Goal: Task Accomplishment & Management: Manage account settings

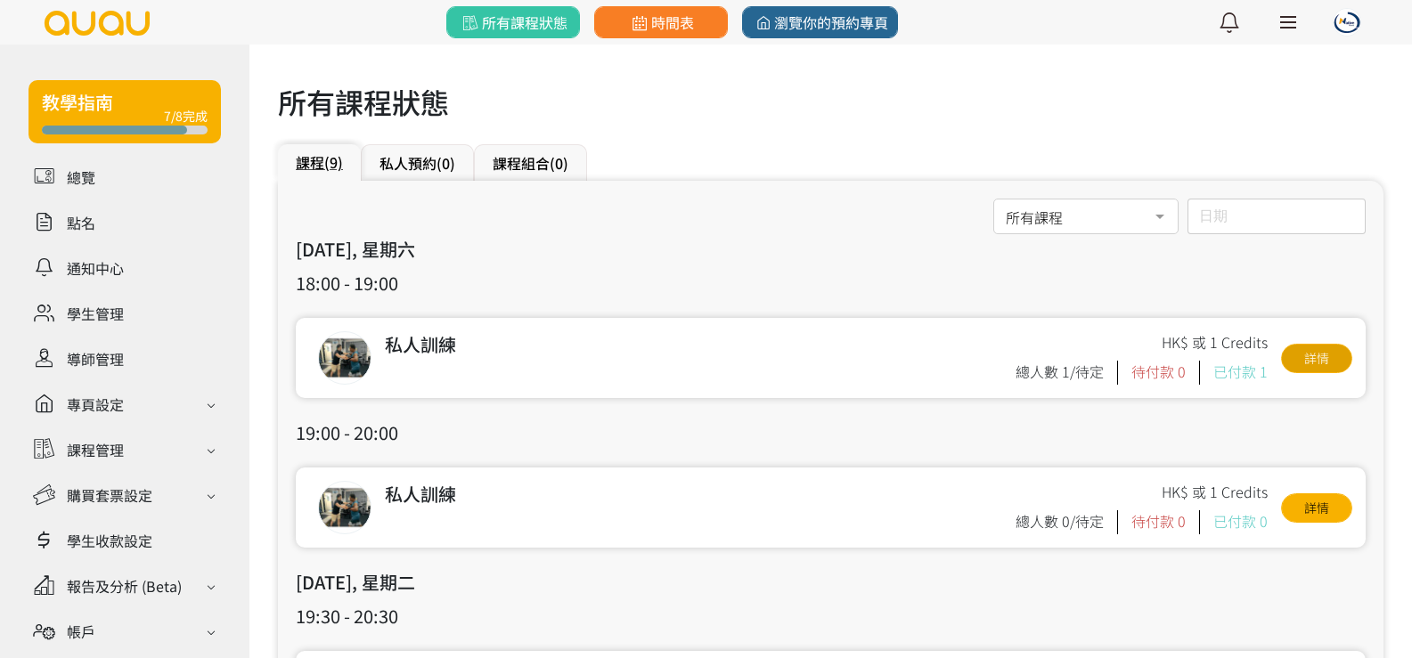
click at [1299, 346] on link "詳情" at bounding box center [1316, 358] width 71 height 29
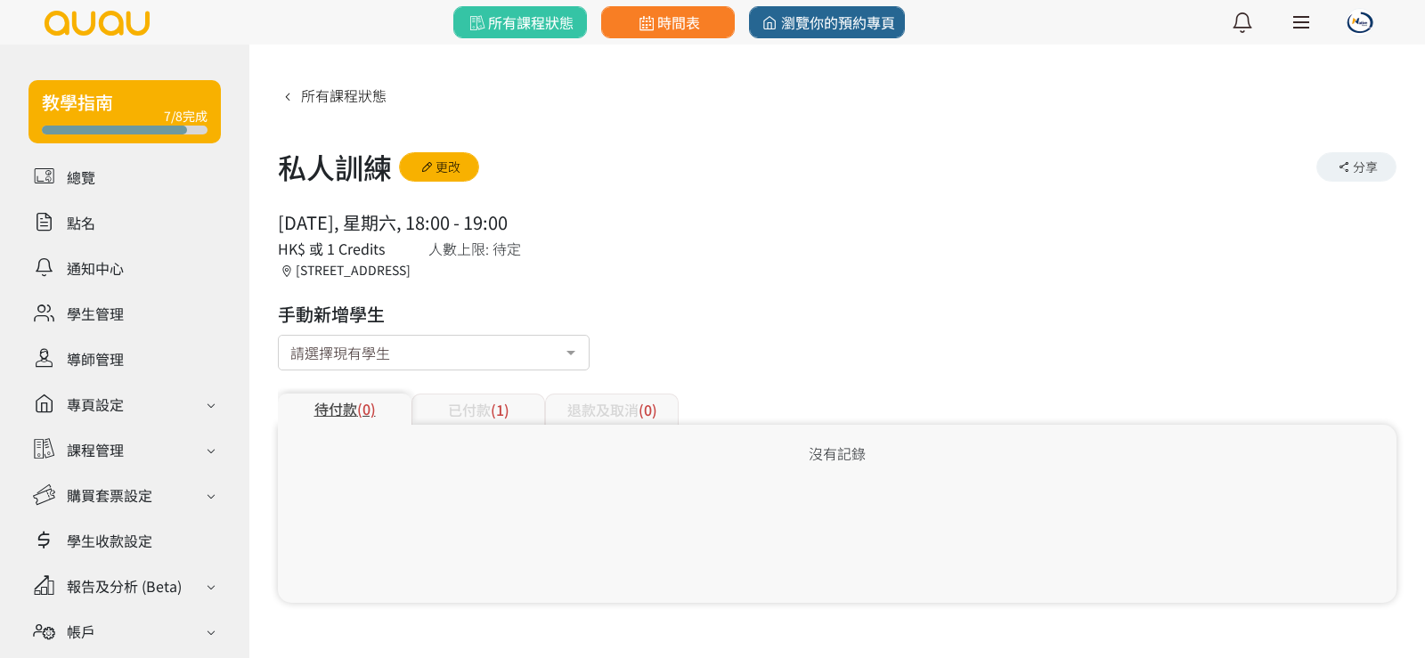
click at [468, 359] on div "請選擇現有學生" at bounding box center [434, 353] width 312 height 36
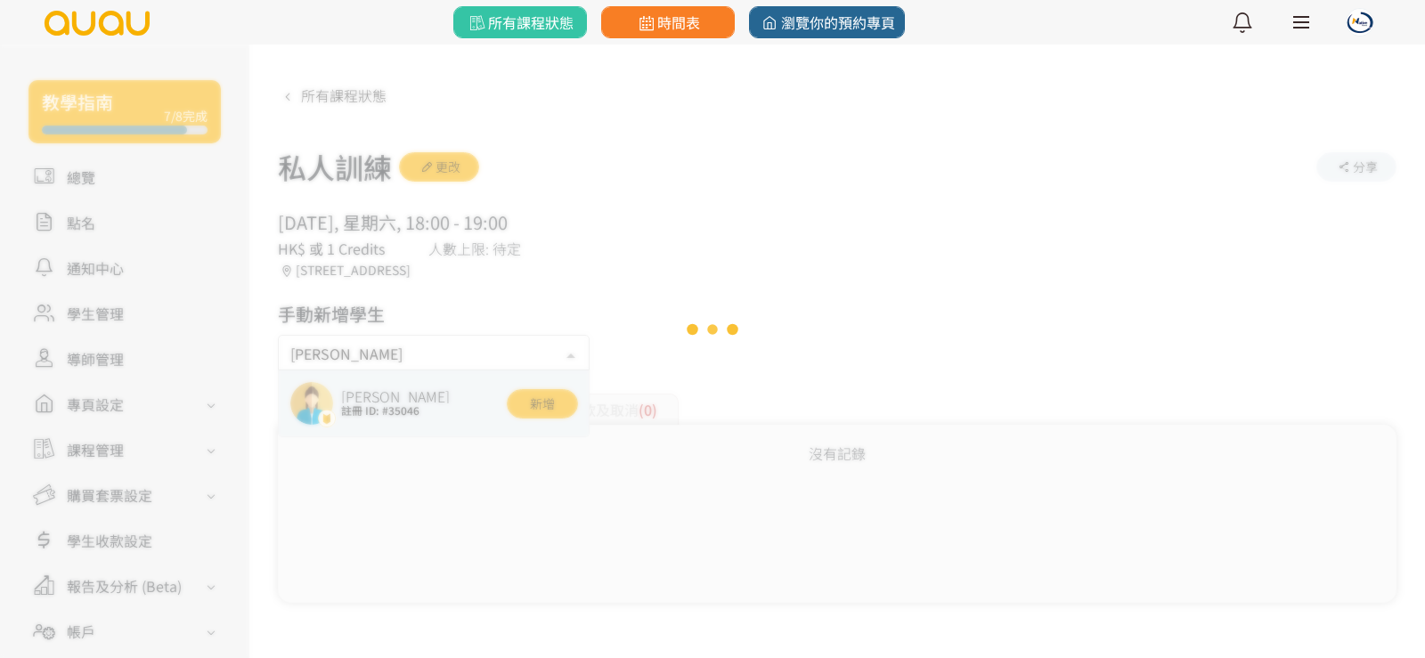
type input "[PERSON_NAME]"
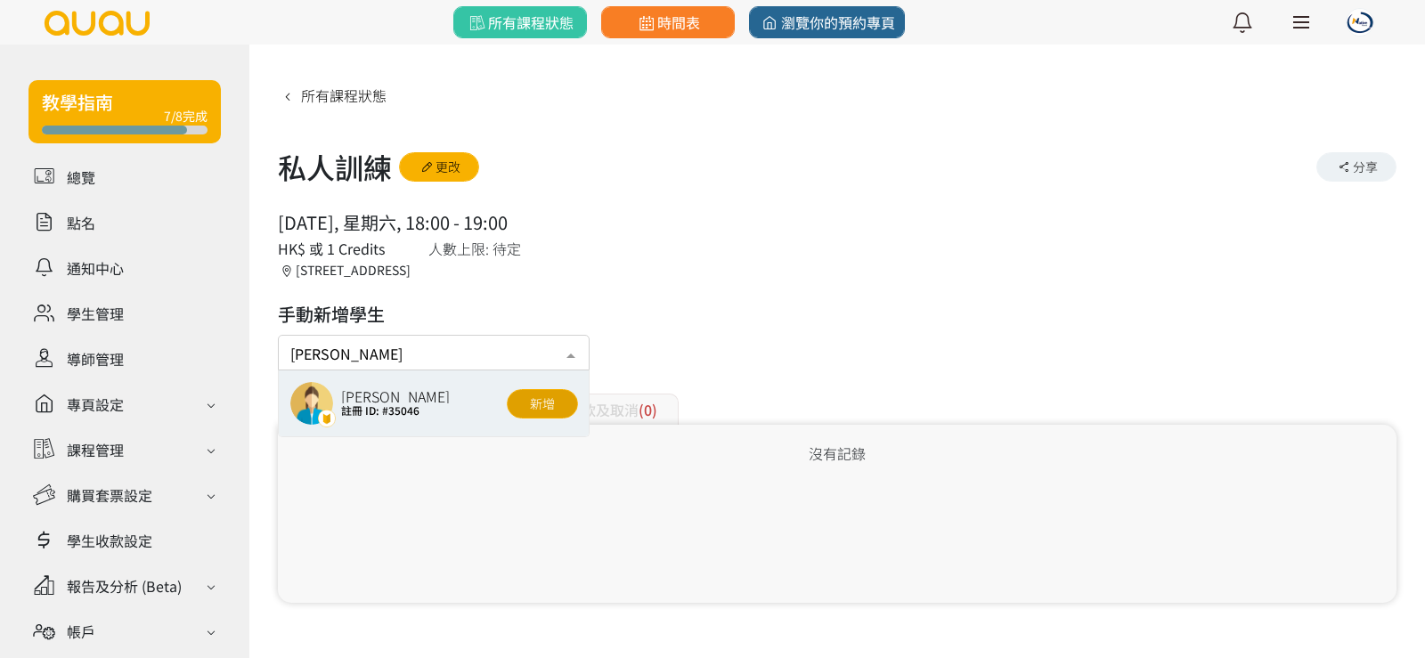
click at [535, 403] on button "新增" at bounding box center [542, 403] width 71 height 29
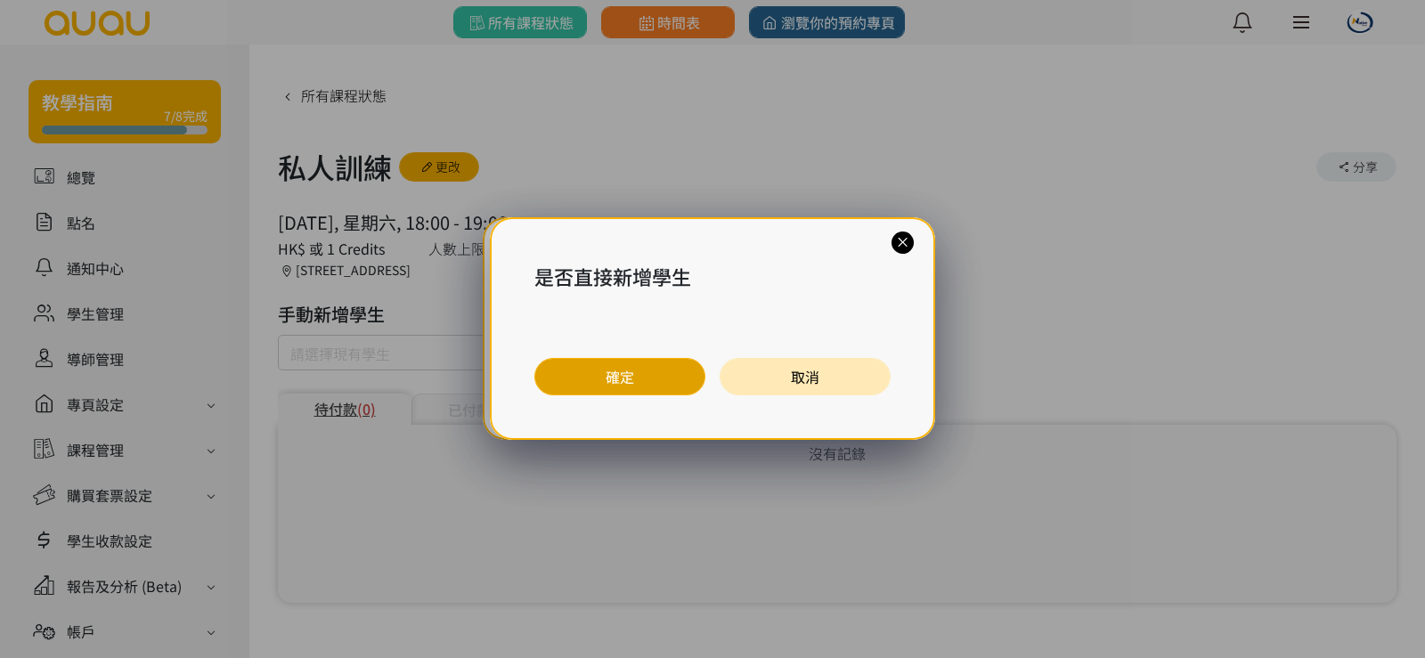
click at [572, 387] on button "確定" at bounding box center [619, 376] width 171 height 37
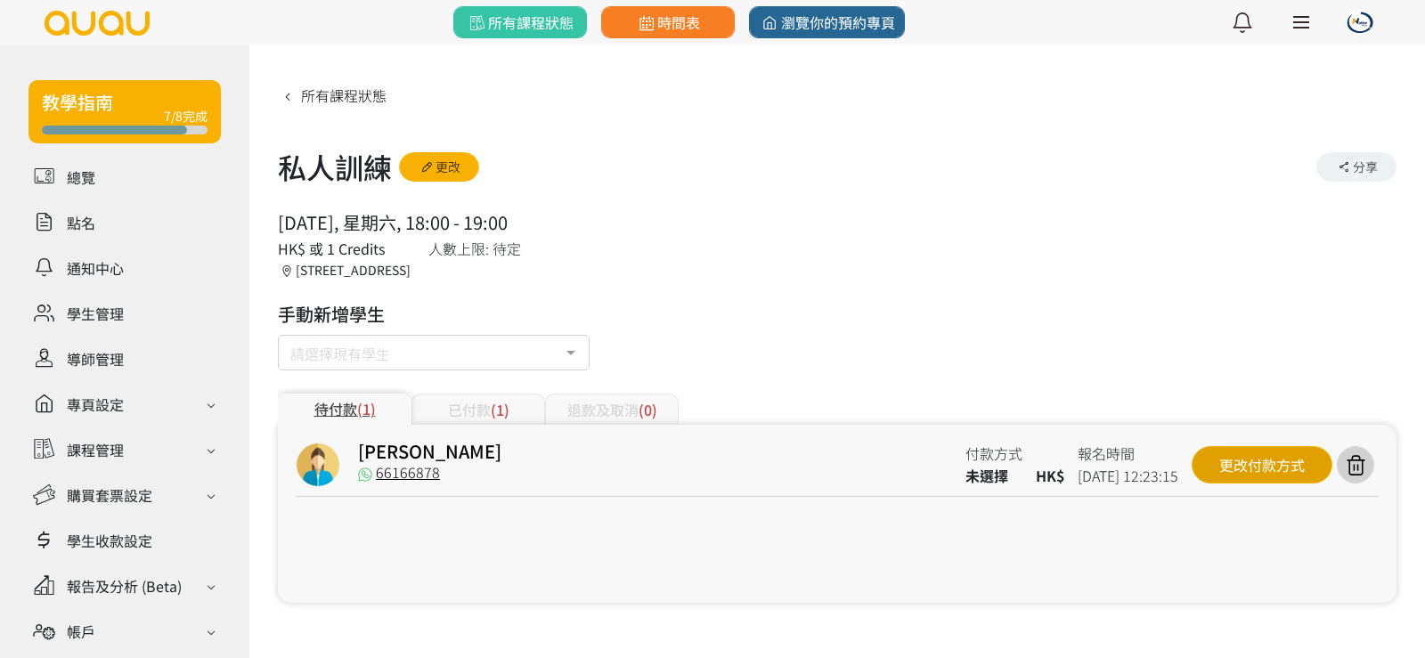
click at [1271, 468] on div "更改付款方式" at bounding box center [1262, 464] width 141 height 37
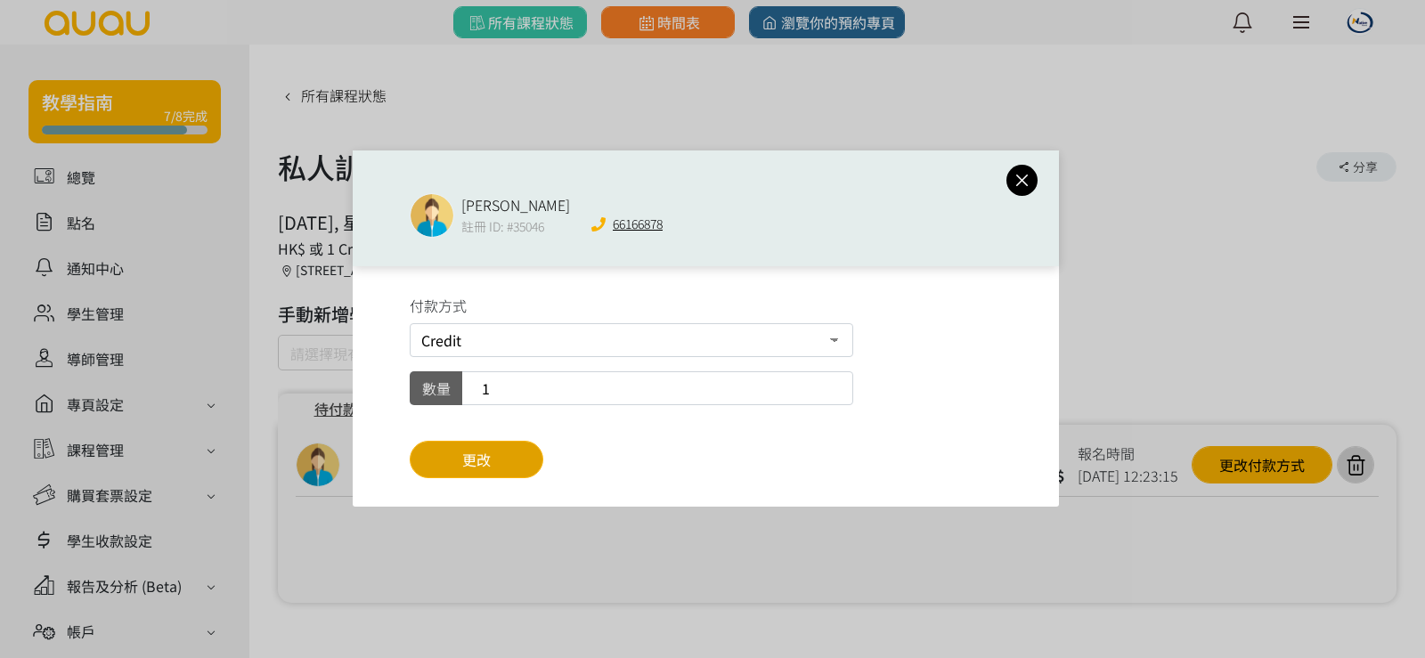
click at [493, 465] on button "更改" at bounding box center [477, 459] width 134 height 37
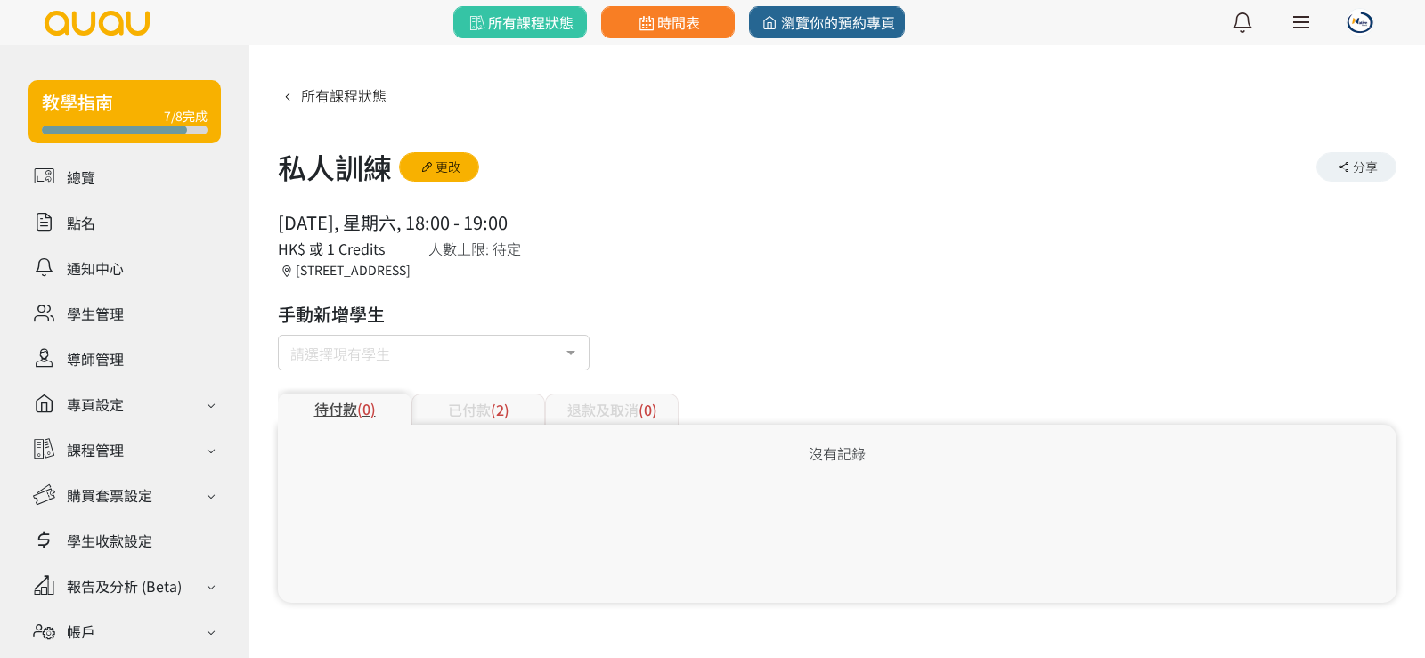
click at [487, 405] on div "已付款 (2)" at bounding box center [478, 409] width 134 height 31
